Goal: Find specific page/section

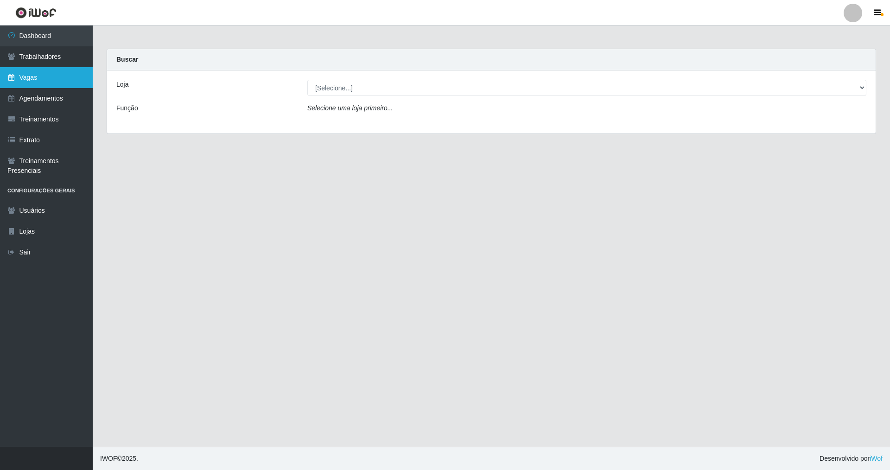
click at [34, 84] on link "Vagas" at bounding box center [46, 77] width 93 height 21
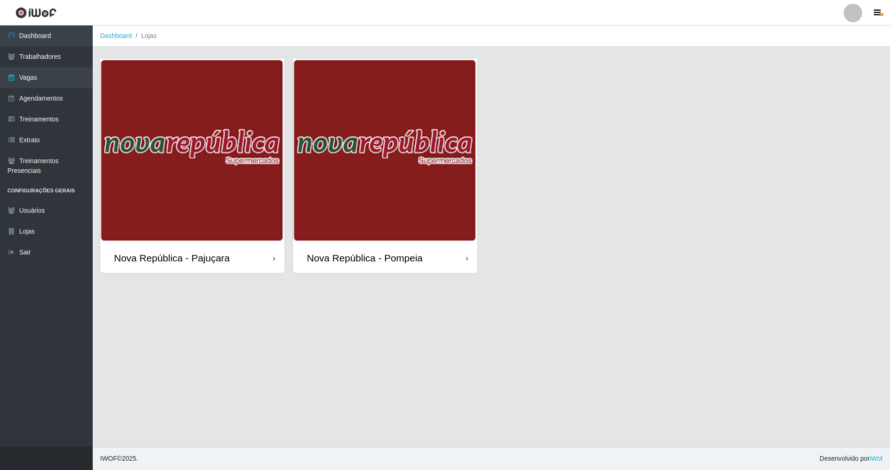
click at [381, 209] on img at bounding box center [385, 150] width 184 height 184
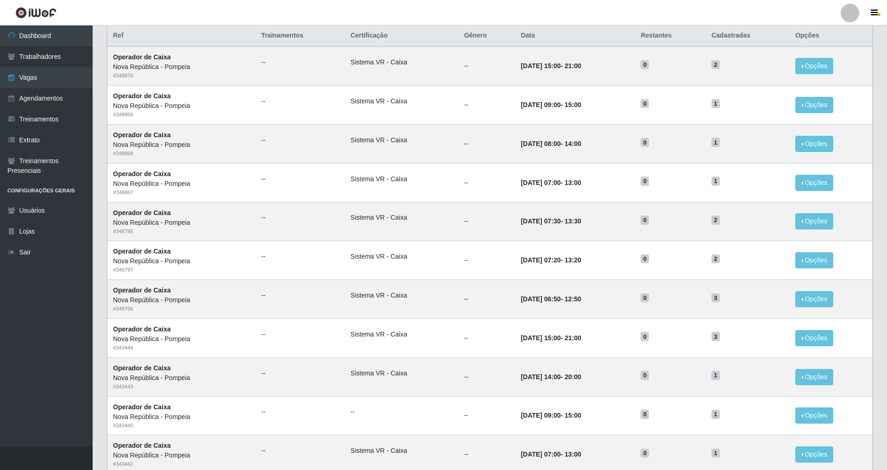
scroll to position [316, 0]
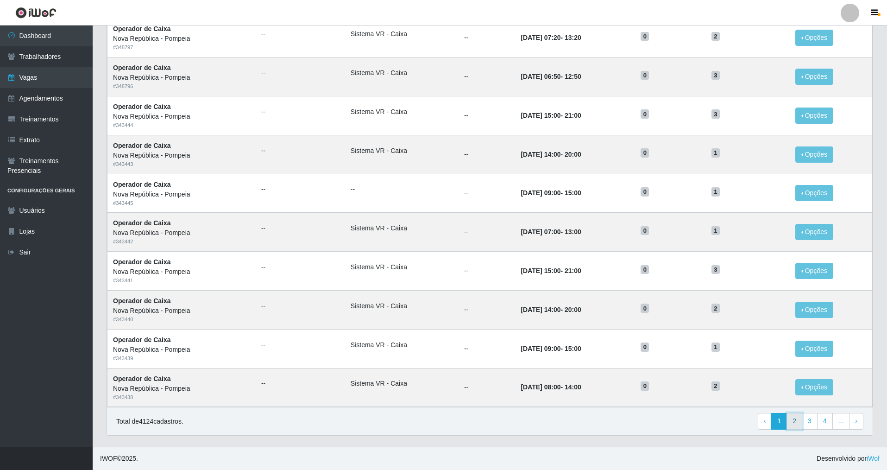
click at [381, 338] on link "2" at bounding box center [795, 421] width 16 height 17
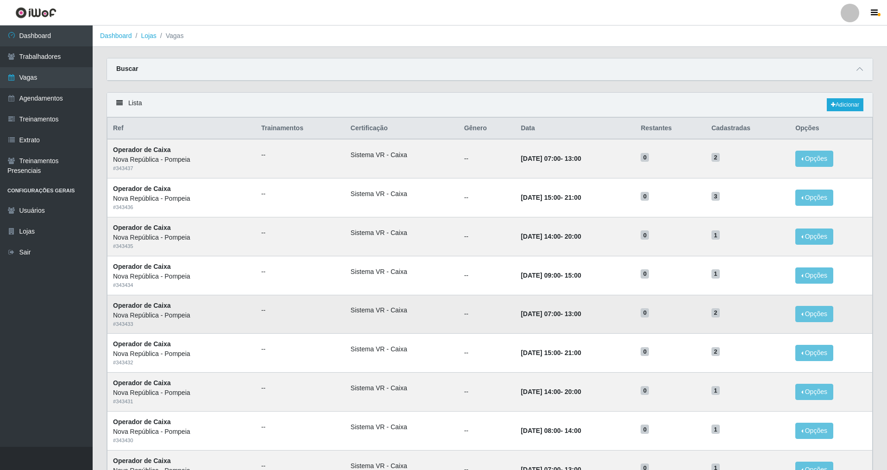
scroll to position [46, 0]
